Goal: Transaction & Acquisition: Subscribe to service/newsletter

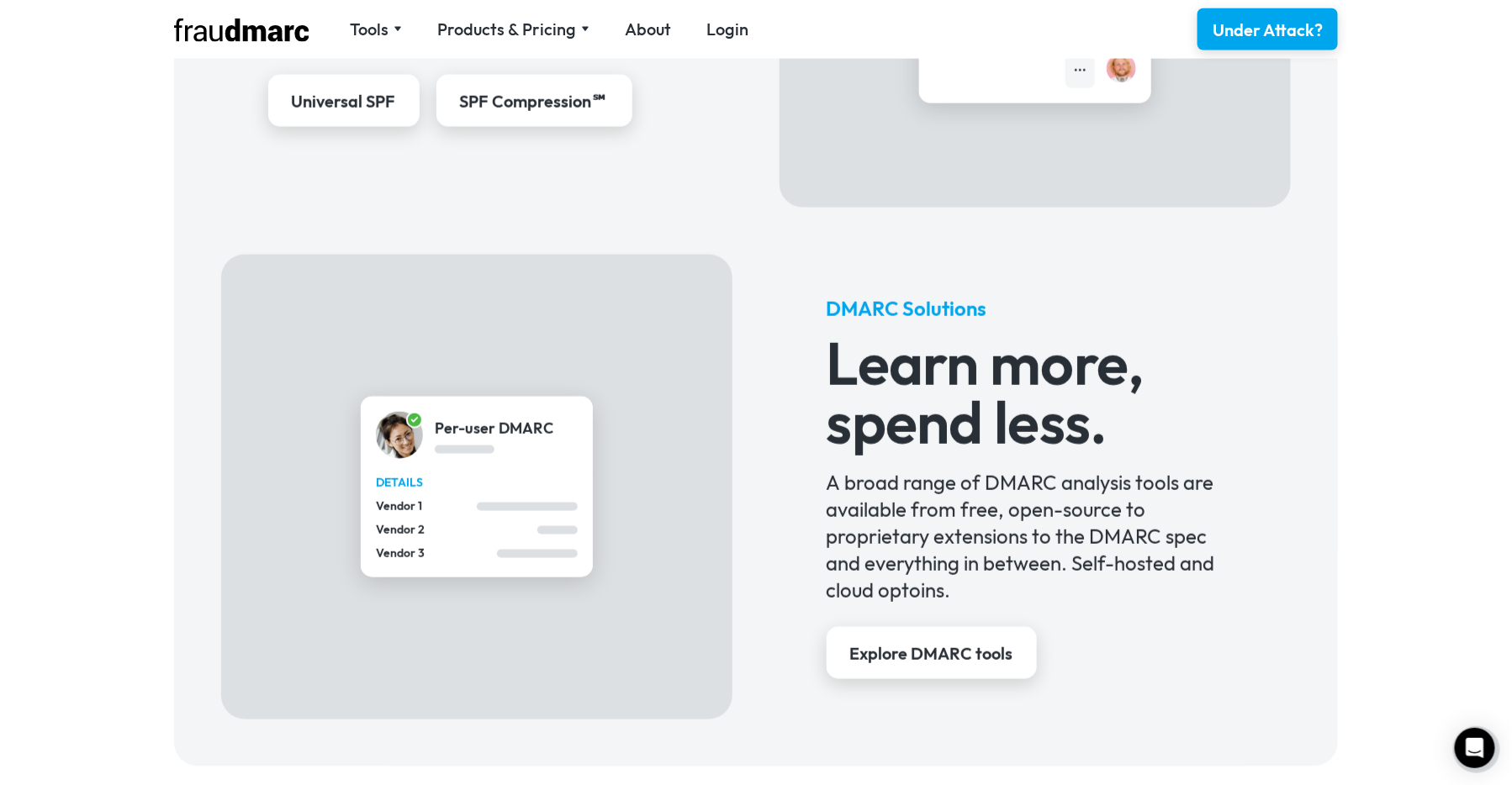
scroll to position [1376, 0]
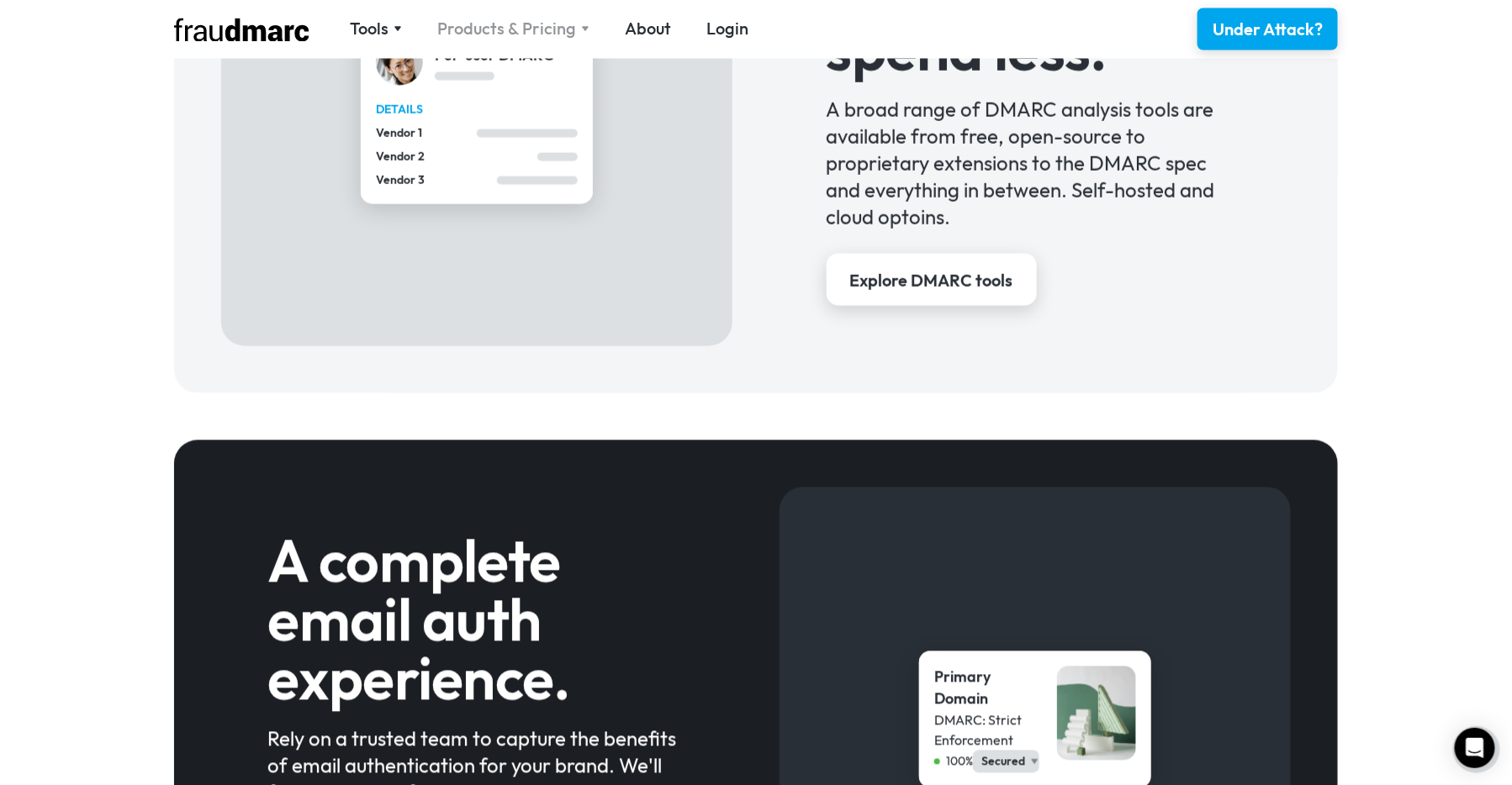
click at [533, 20] on div "Products & Pricing" at bounding box center [506, 29] width 139 height 24
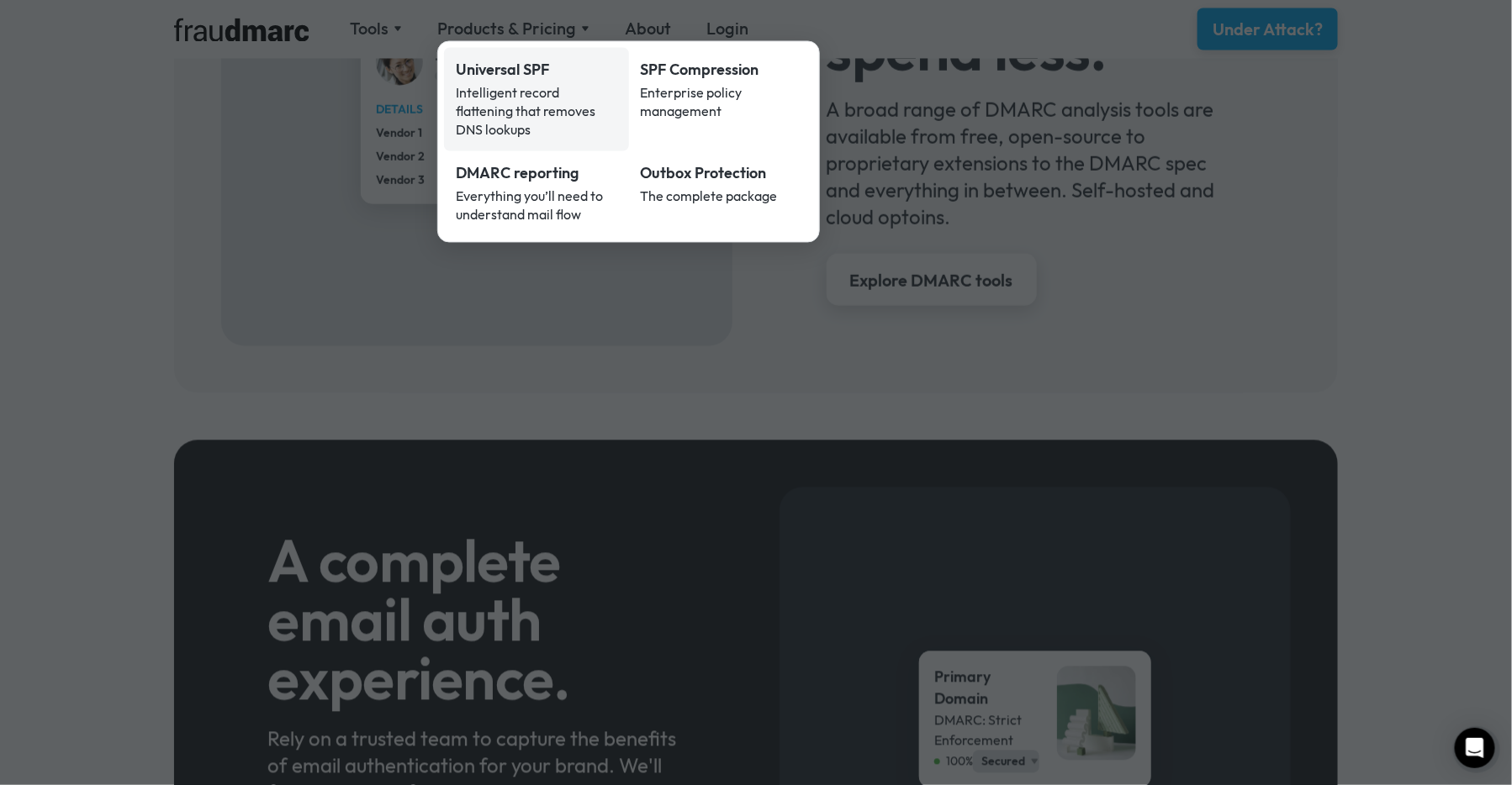
click at [510, 75] on div "Universal SPF" at bounding box center [536, 70] width 161 height 22
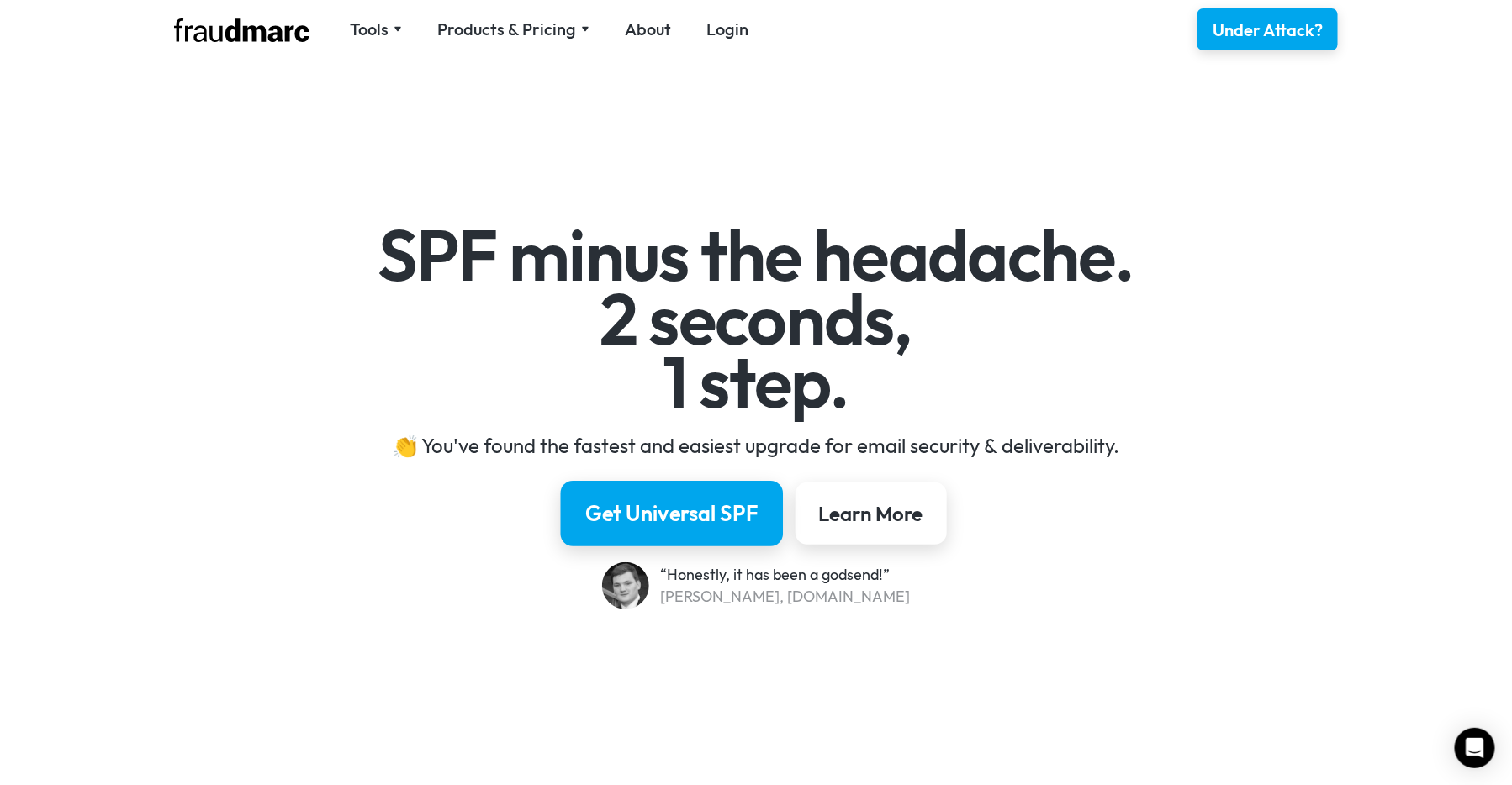
click at [705, 511] on div "Get Universal SPF" at bounding box center [672, 513] width 174 height 28
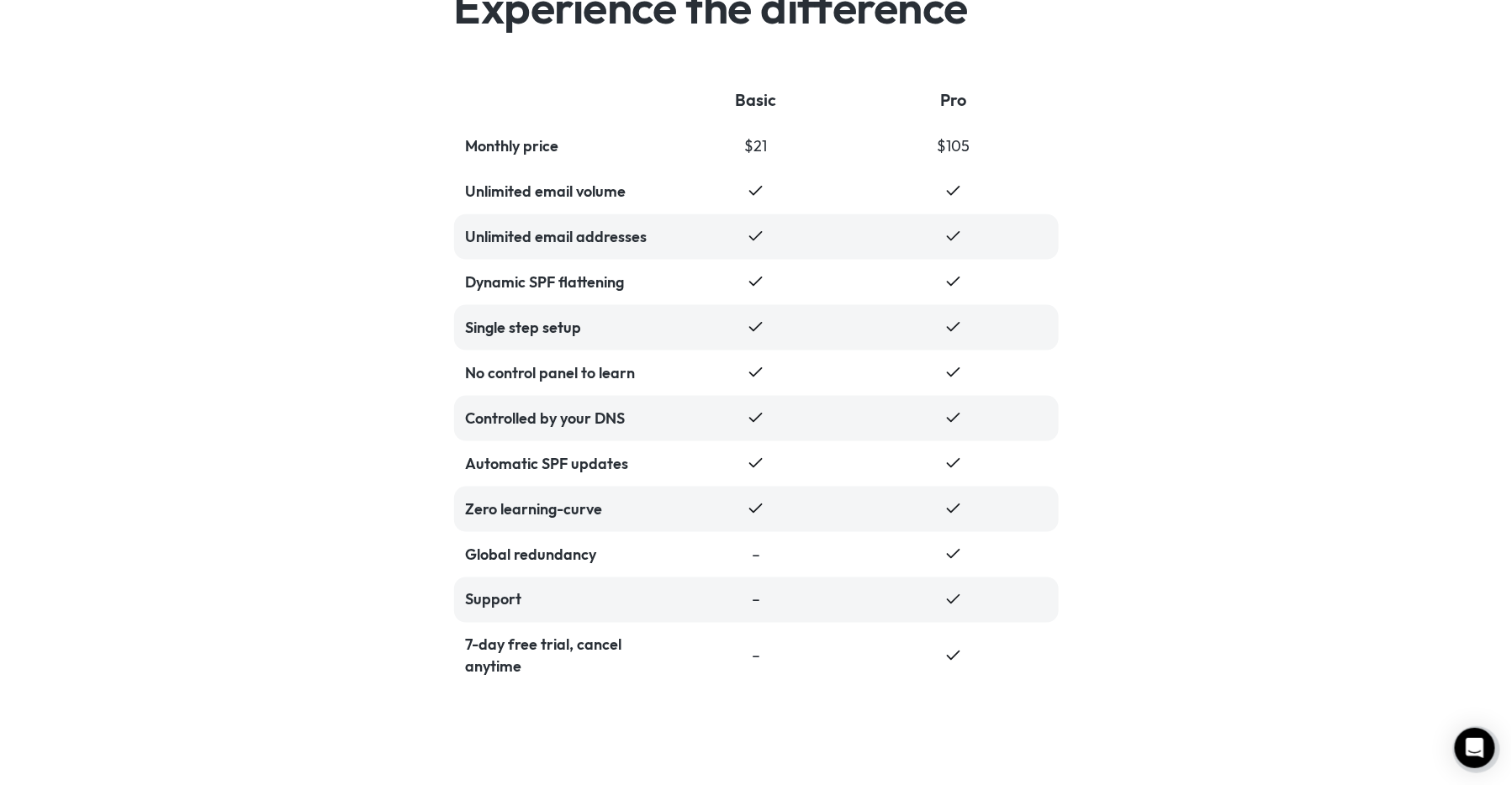
scroll to position [3492, 0]
